Goal: Task Accomplishment & Management: Use online tool/utility

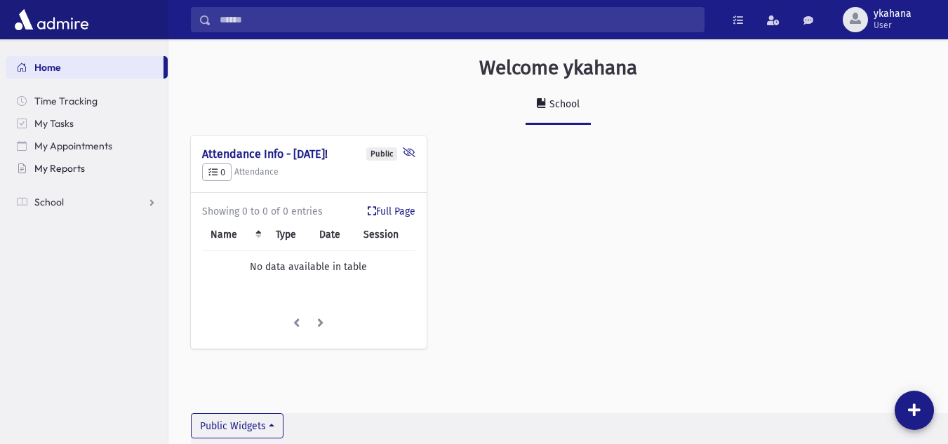
click at [76, 171] on span "My Reports" at bounding box center [59, 168] width 51 height 13
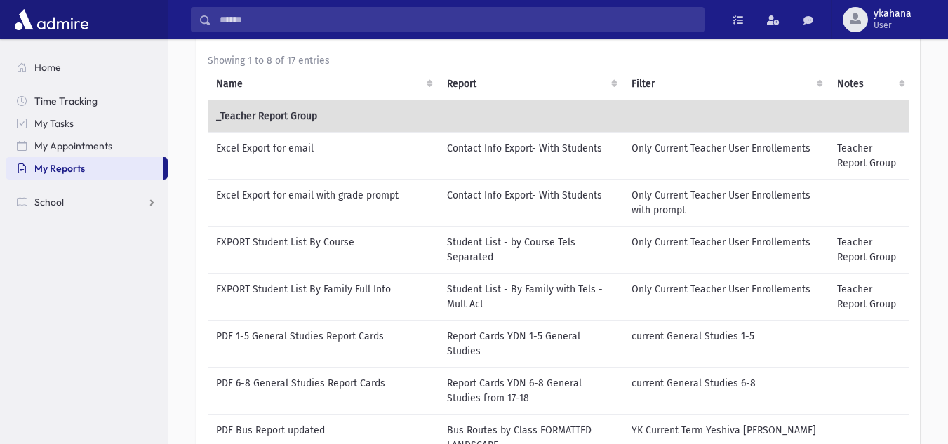
scroll to position [109, 0]
click at [327, 194] on td "Excel Export for email with grade prompt" at bounding box center [323, 201] width 231 height 47
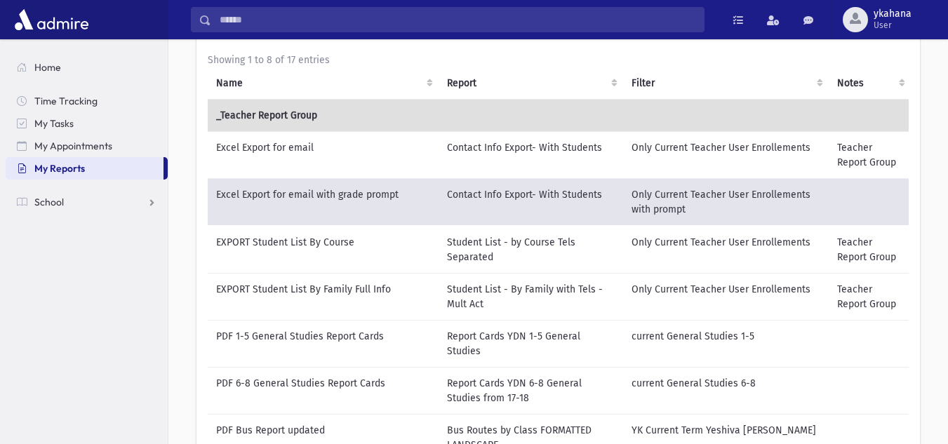
click at [477, 194] on td "Contact Info Export- With Students" at bounding box center [530, 202] width 184 height 48
click at [316, 199] on td "Excel Export for email with grade prompt" at bounding box center [323, 202] width 231 height 48
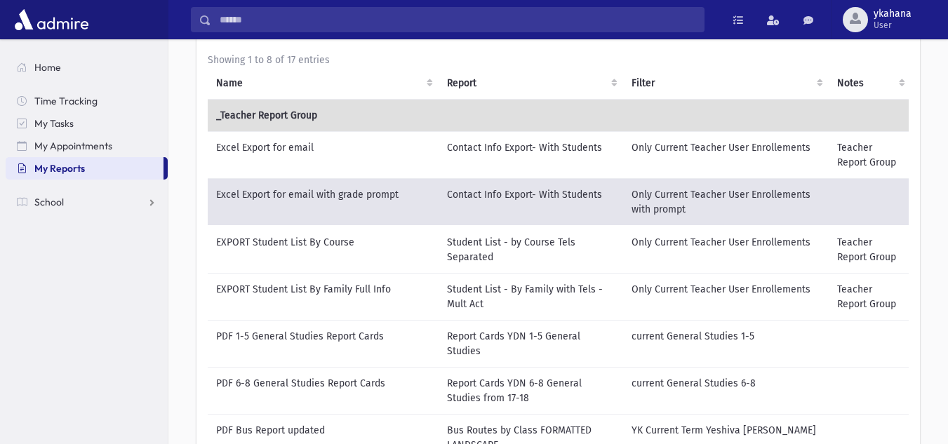
click at [492, 205] on td "Contact Info Export- With Students" at bounding box center [530, 202] width 184 height 48
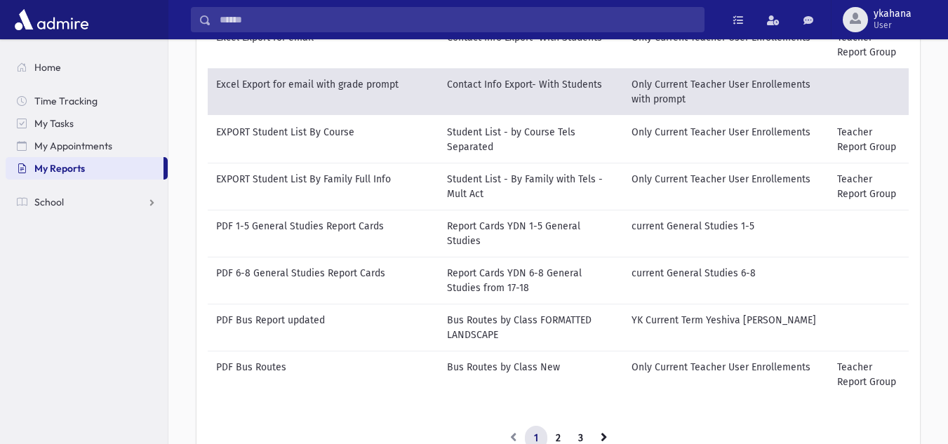
scroll to position [211, 0]
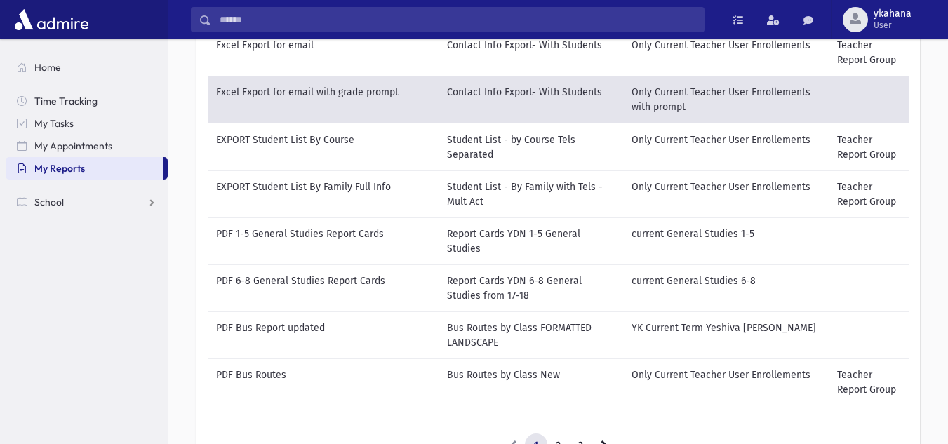
click at [299, 90] on td "Excel Export for email with grade prompt" at bounding box center [323, 100] width 231 height 48
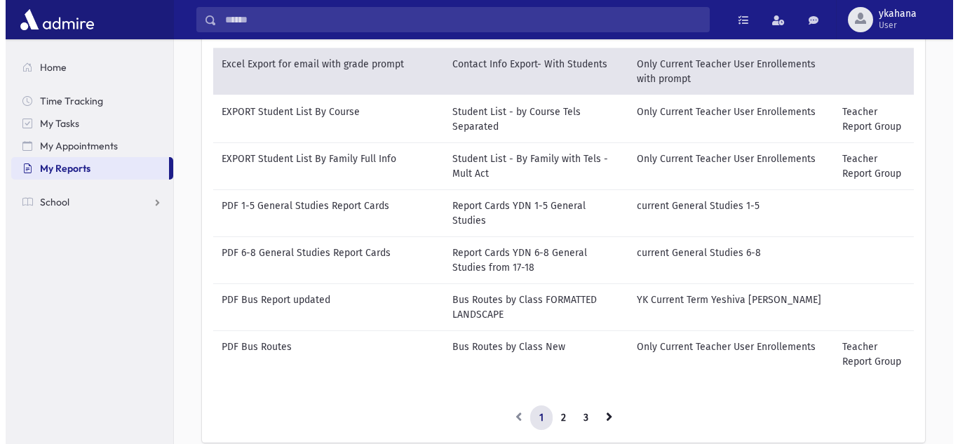
scroll to position [321, 0]
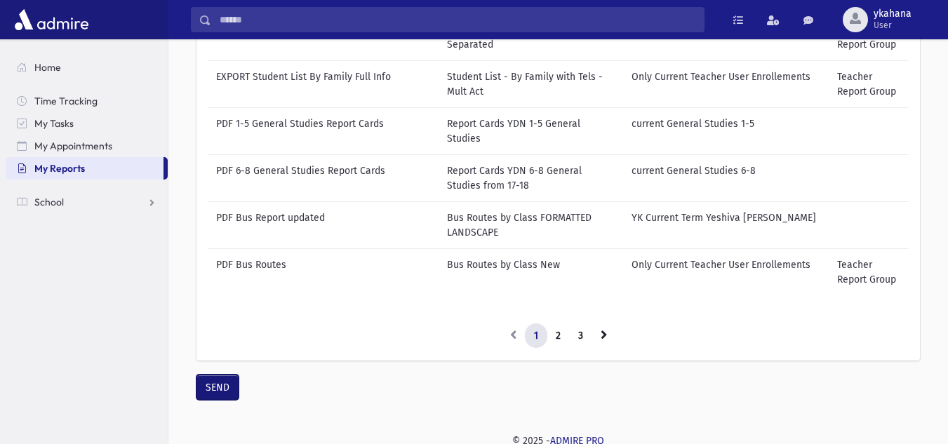
click at [219, 383] on button "SEND" at bounding box center [217, 387] width 42 height 25
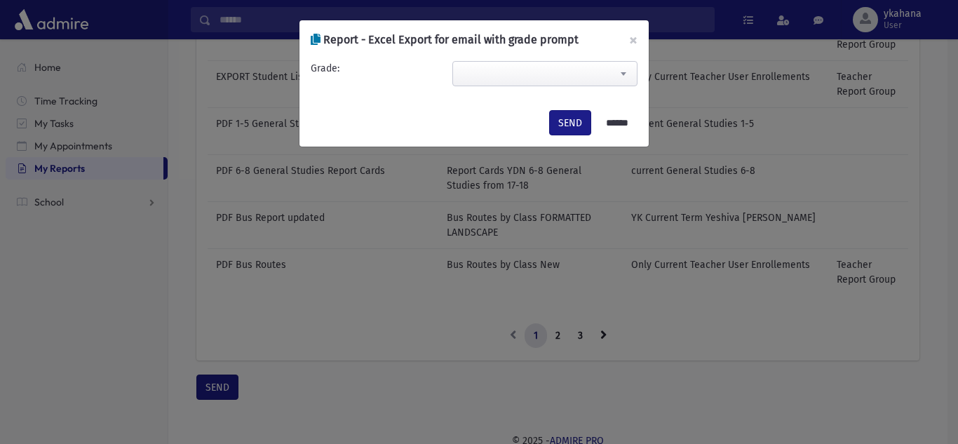
click at [532, 62] on span at bounding box center [544, 73] width 185 height 25
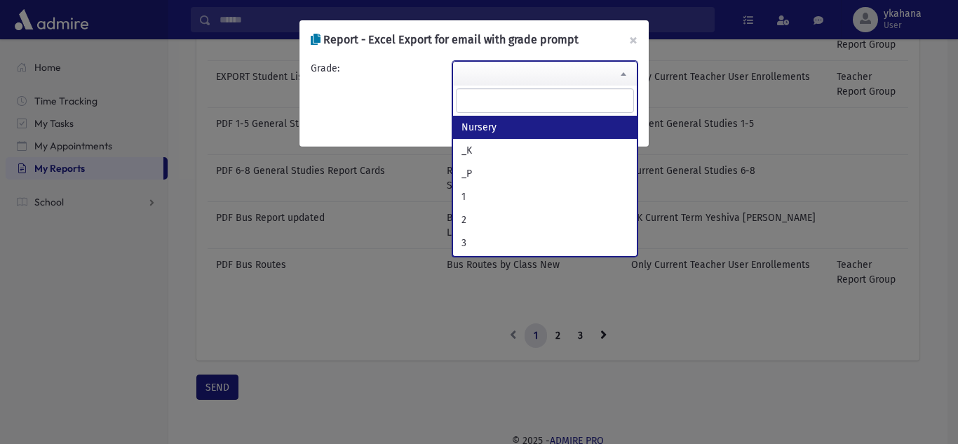
click at [637, 135] on span "Nursery _K _P 1 2 3 4 5 6 7 8 9 10 11 12 BM BM Elyon [PERSON_NAME]/Walkin BM MI…" at bounding box center [544, 171] width 185 height 171
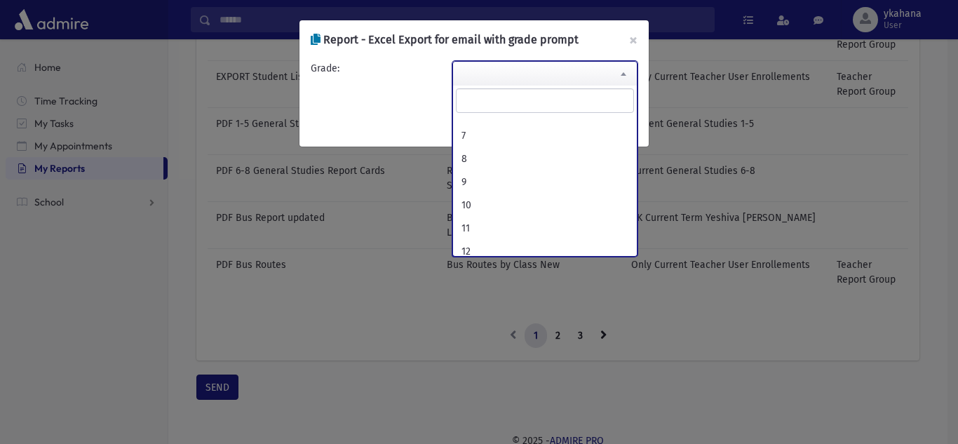
scroll to position [196, 0]
select select "*"
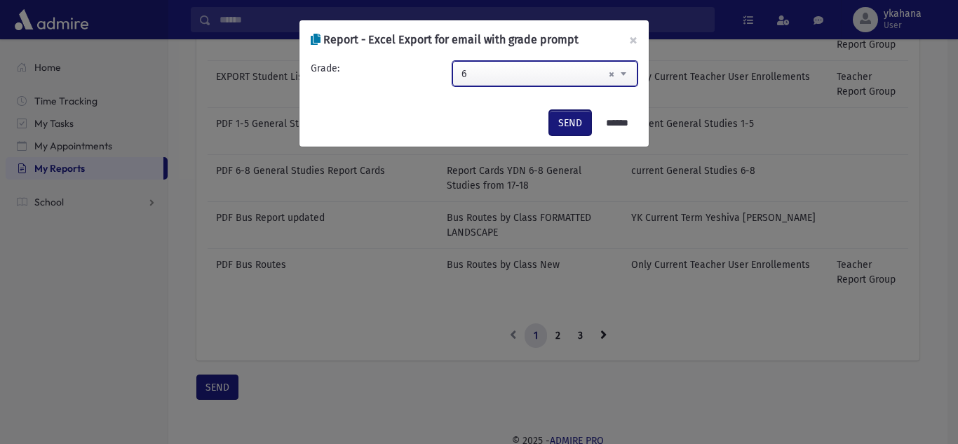
click at [558, 119] on button "SEND" at bounding box center [570, 122] width 42 height 25
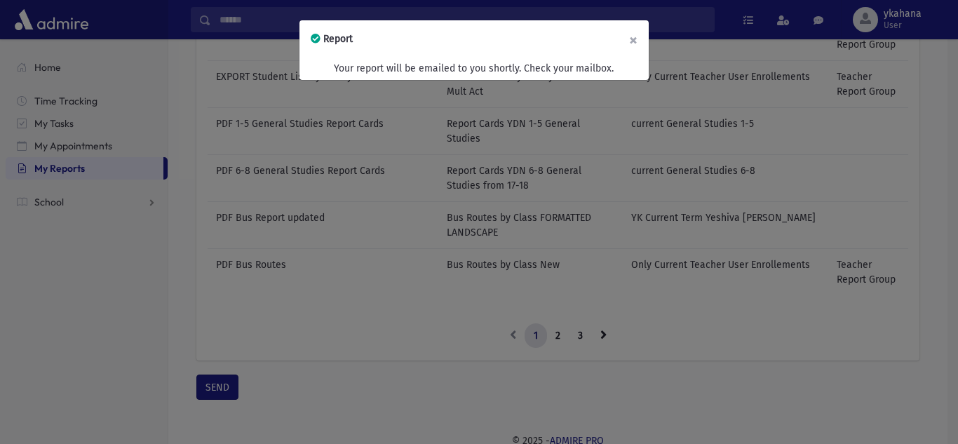
click at [634, 39] on button "×" at bounding box center [633, 39] width 31 height 39
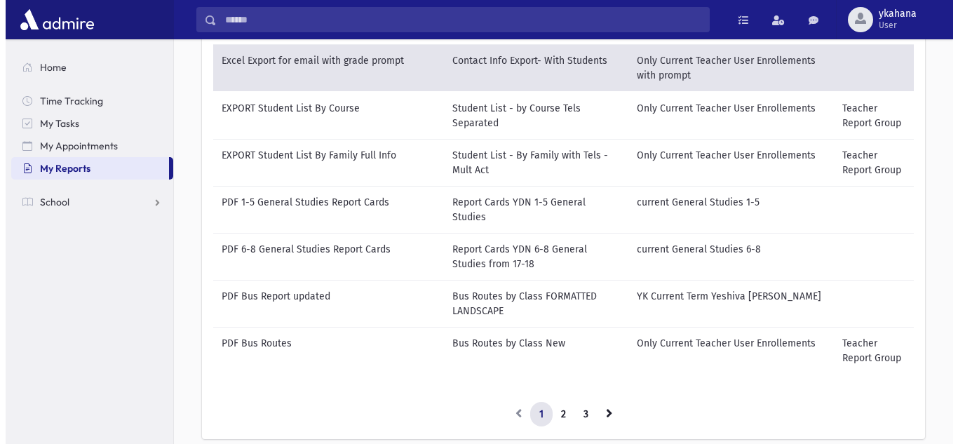
scroll to position [270, 0]
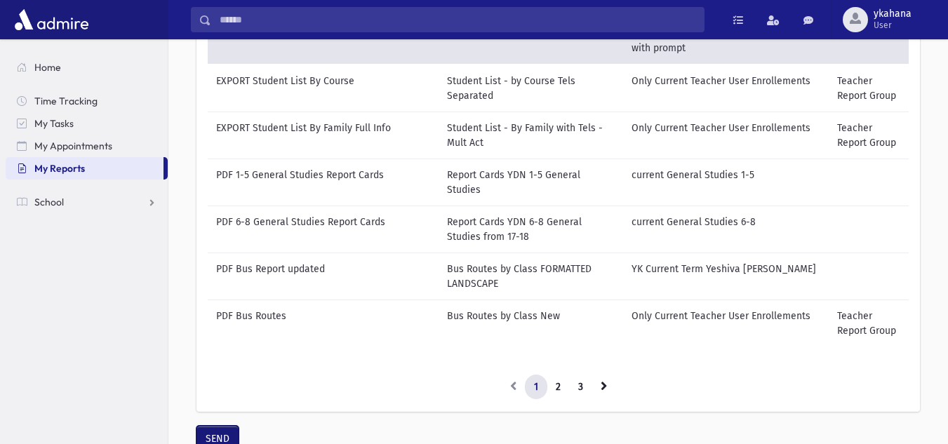
click at [223, 431] on button "SEND" at bounding box center [217, 438] width 42 height 25
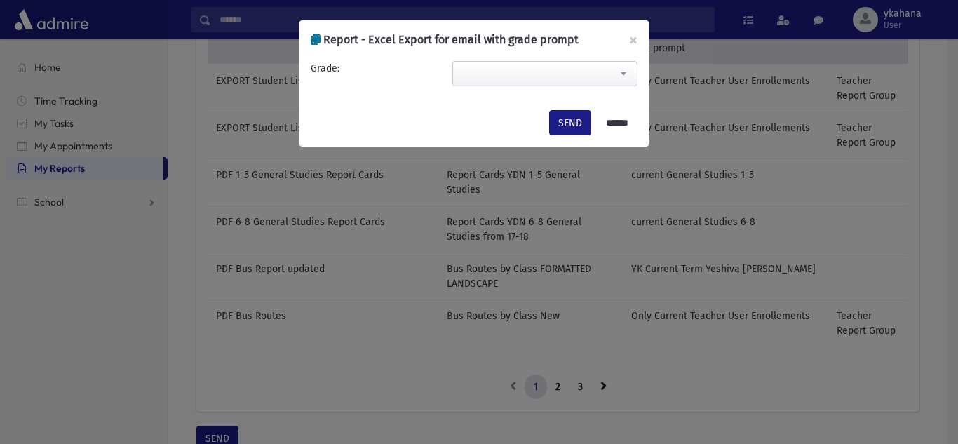
click at [521, 83] on span at bounding box center [544, 73] width 185 height 25
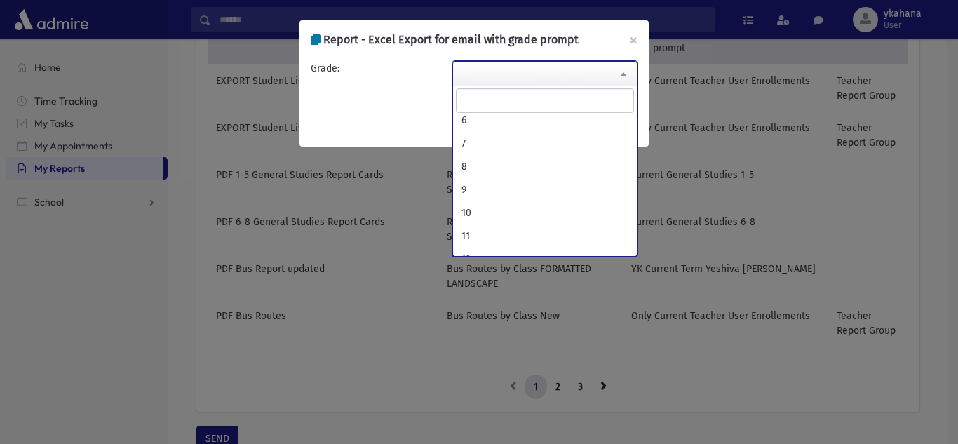
scroll to position [188, 0]
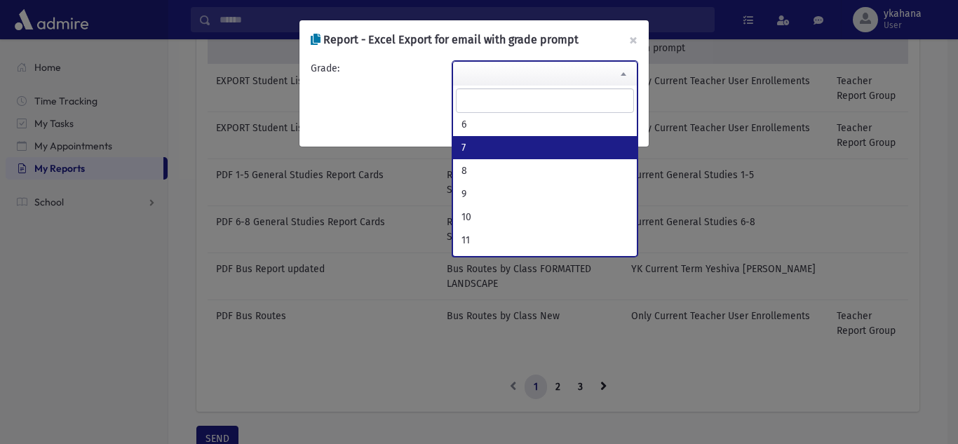
select select "*"
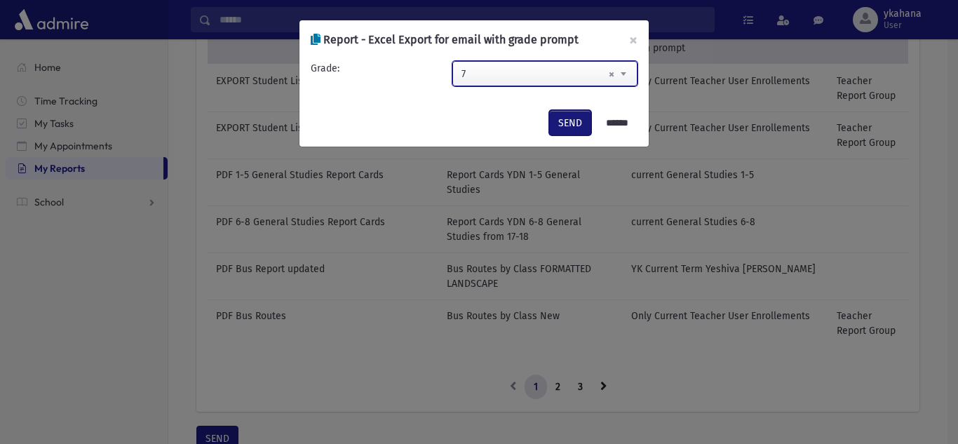
click at [556, 122] on button "SEND" at bounding box center [570, 122] width 42 height 25
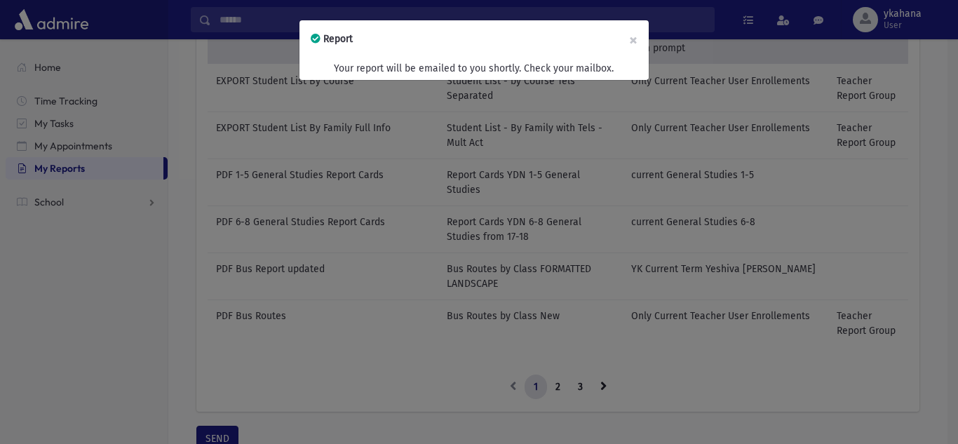
click at [154, 365] on div "Report × Your report will be emailed to you shortly. Check your mailbox." at bounding box center [479, 222] width 958 height 444
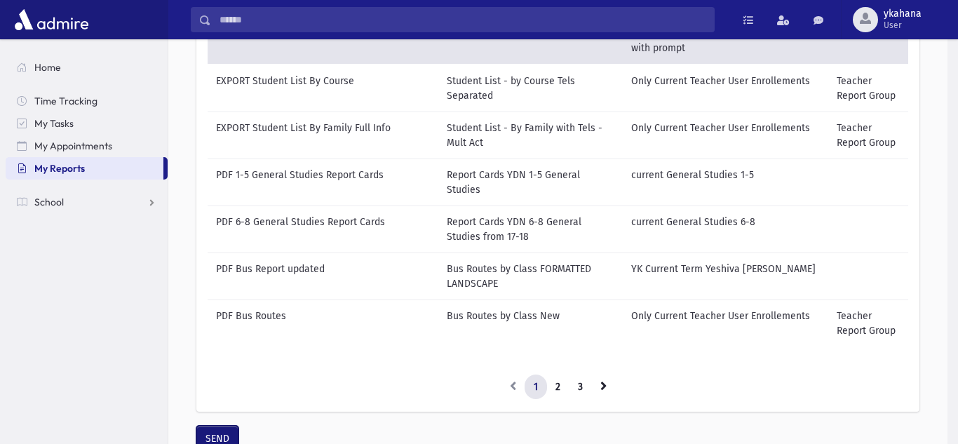
scroll to position [273, 0]
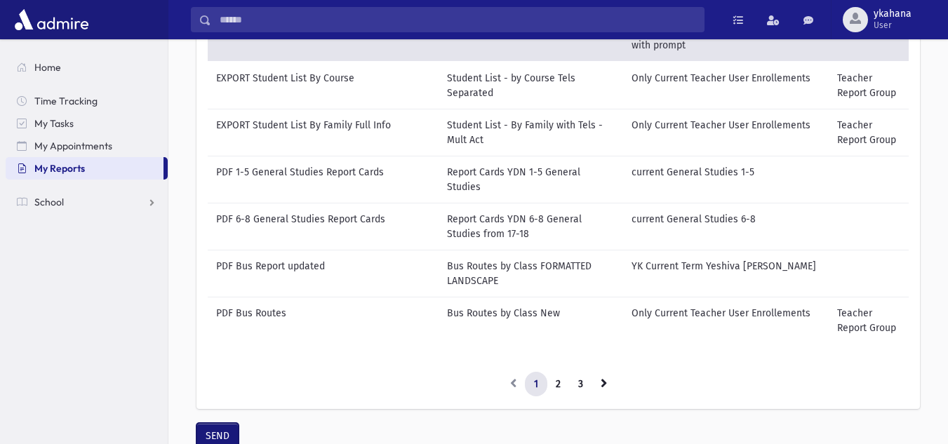
click at [217, 431] on button "SEND" at bounding box center [217, 435] width 42 height 25
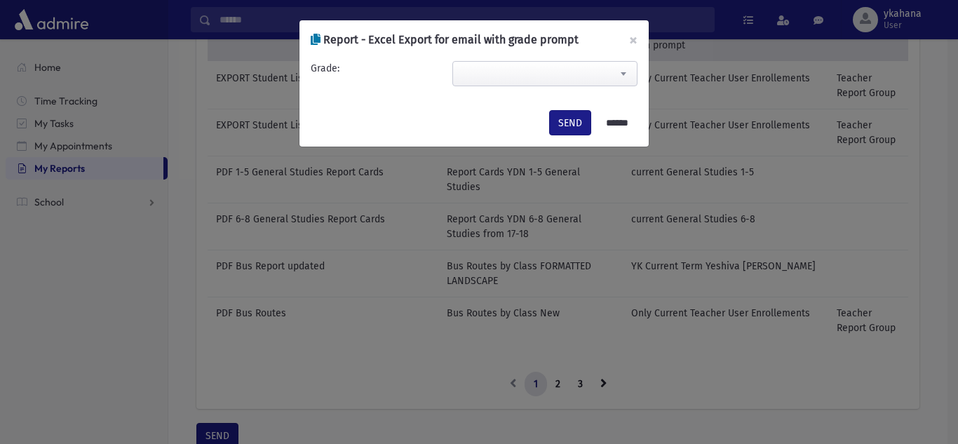
click at [541, 70] on span at bounding box center [544, 73] width 185 height 25
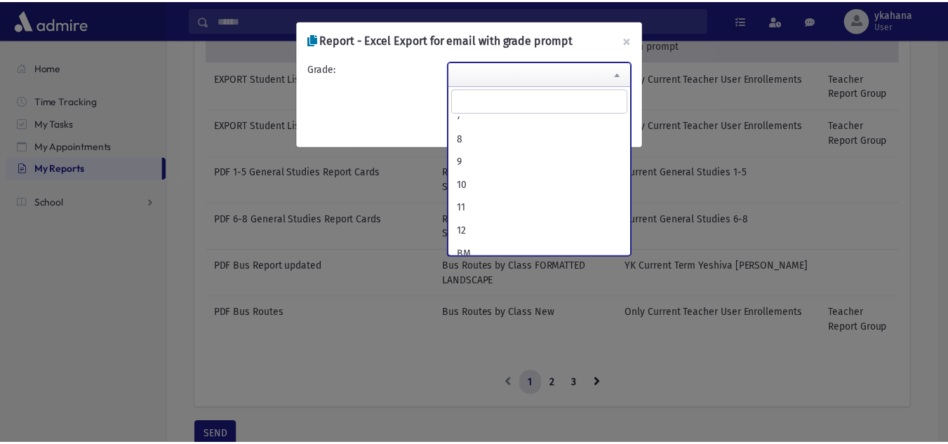
scroll to position [213, 0]
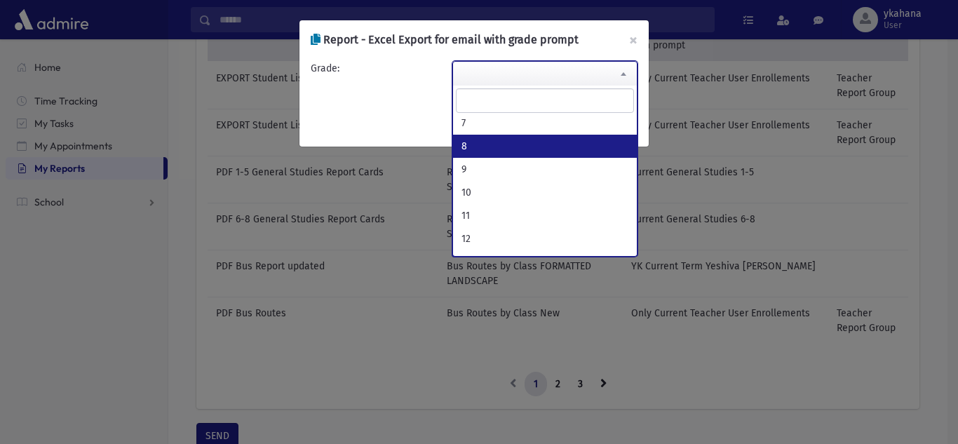
select select "*"
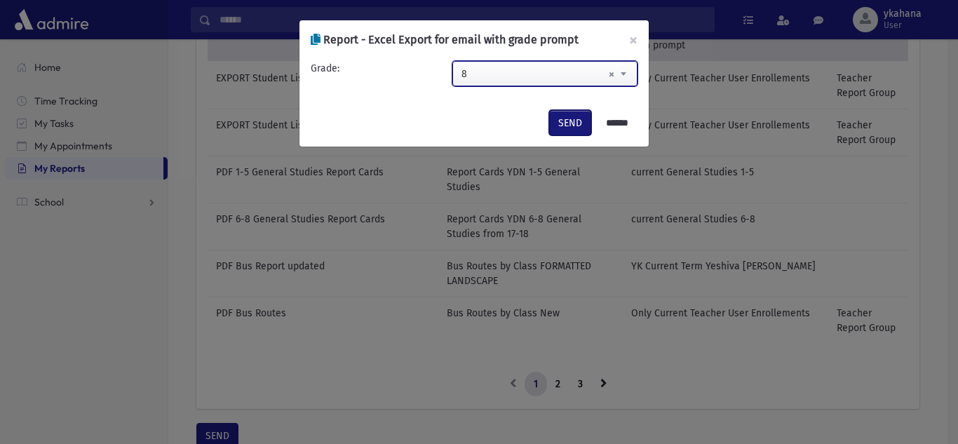
click at [564, 129] on button "SEND" at bounding box center [570, 122] width 42 height 25
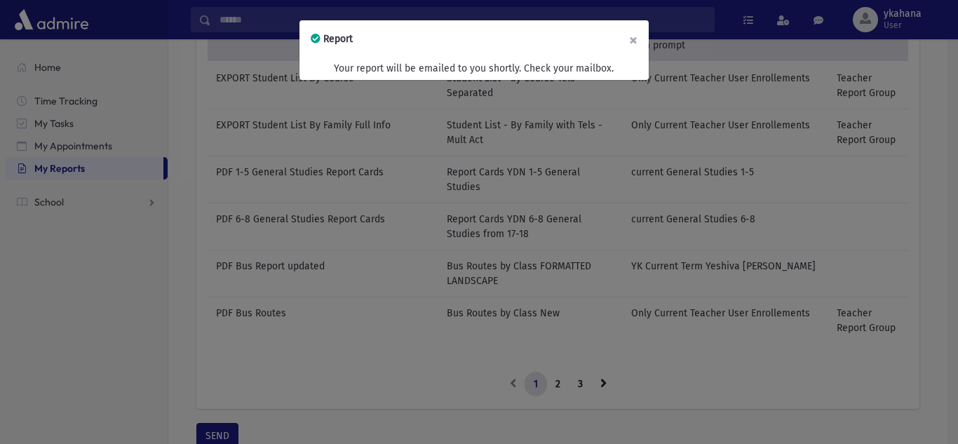
click at [636, 38] on button "×" at bounding box center [633, 39] width 31 height 39
